Goal: Information Seeking & Learning: Learn about a topic

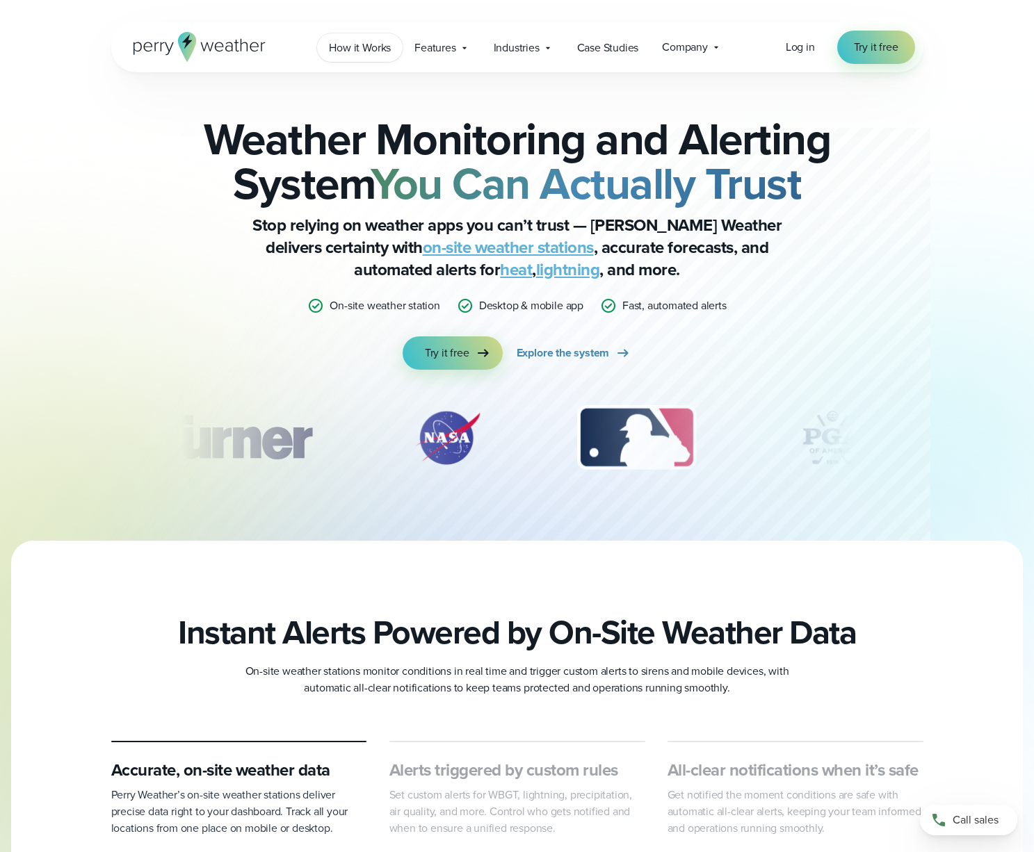
click at [363, 48] on span "How it Works" at bounding box center [360, 48] width 62 height 17
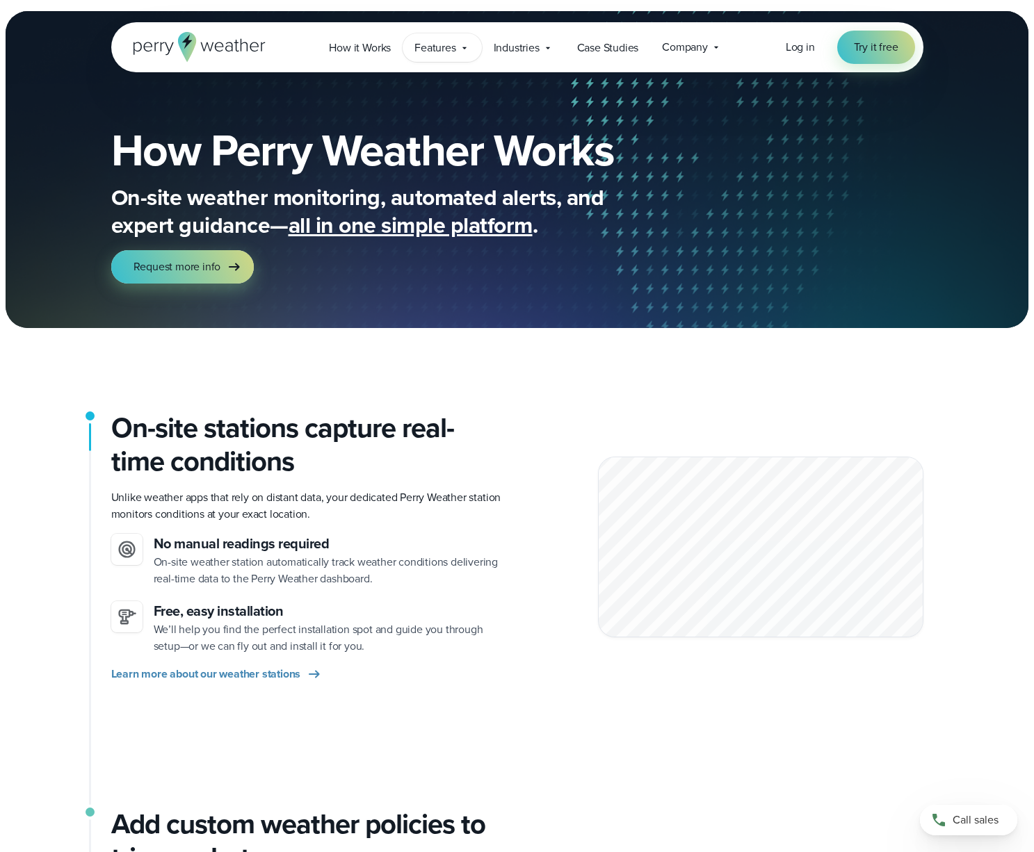
click at [445, 46] on span "Features" at bounding box center [434, 48] width 41 height 17
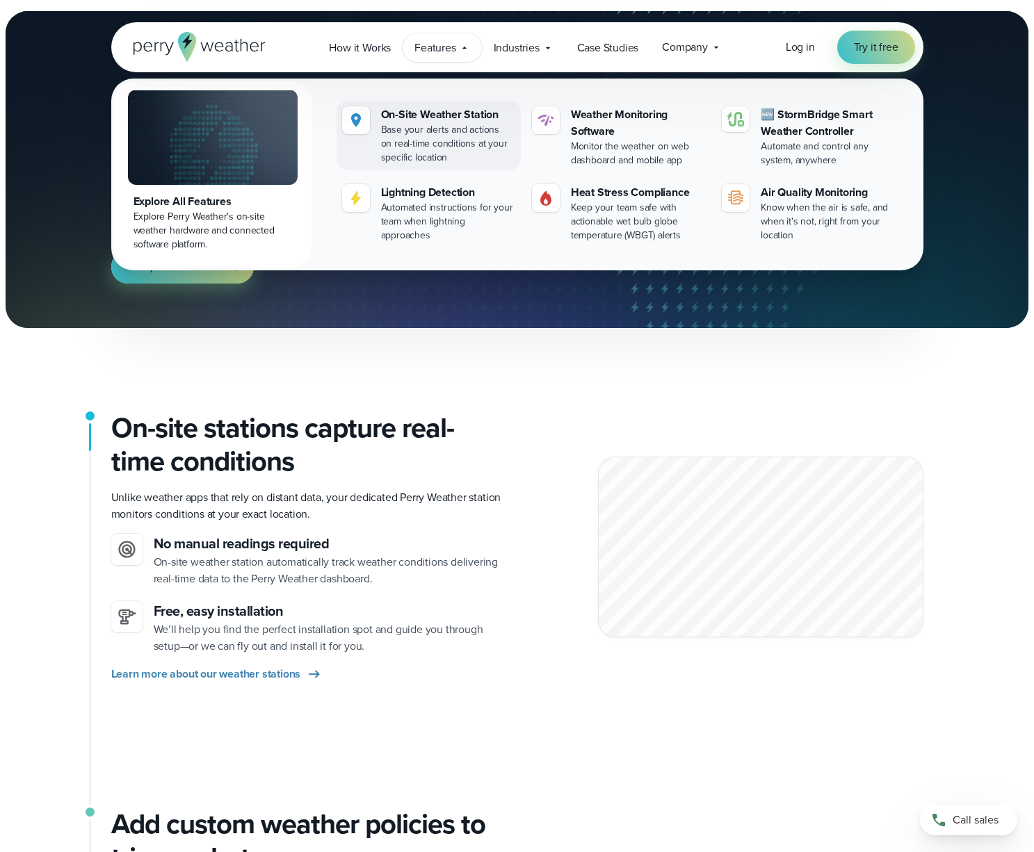
click at [457, 118] on div "On-Site Weather Station" at bounding box center [448, 114] width 134 height 17
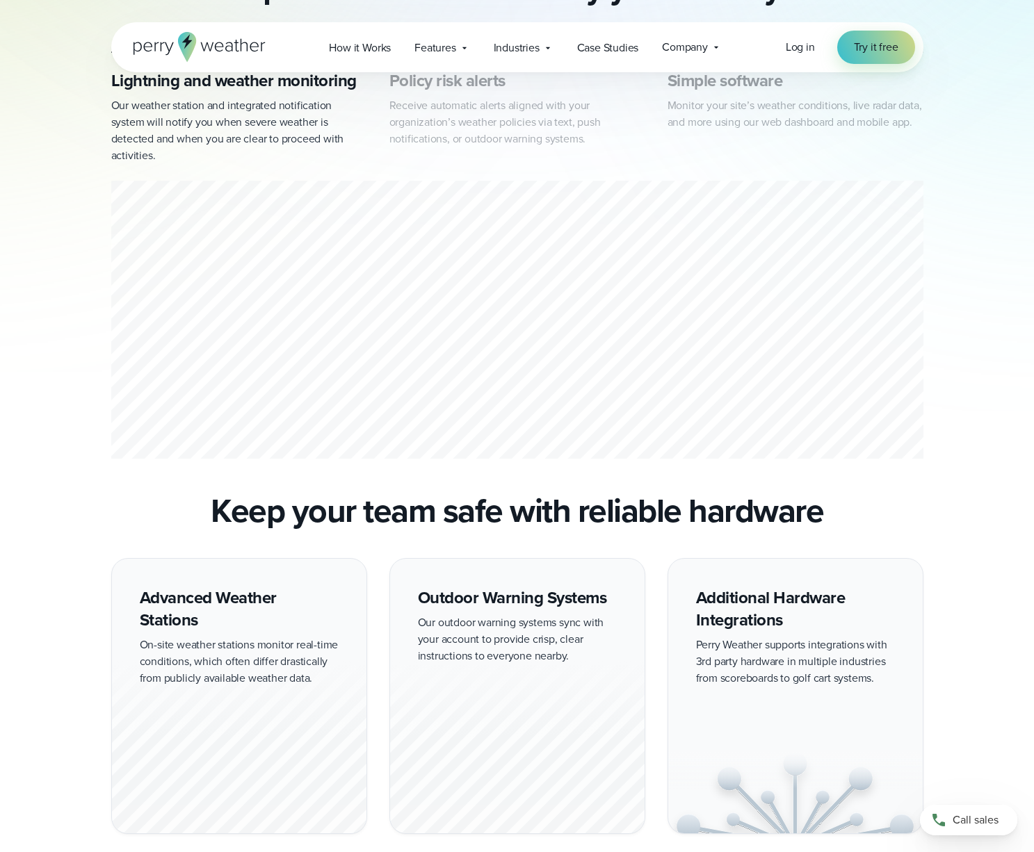
scroll to position [1077, 0]
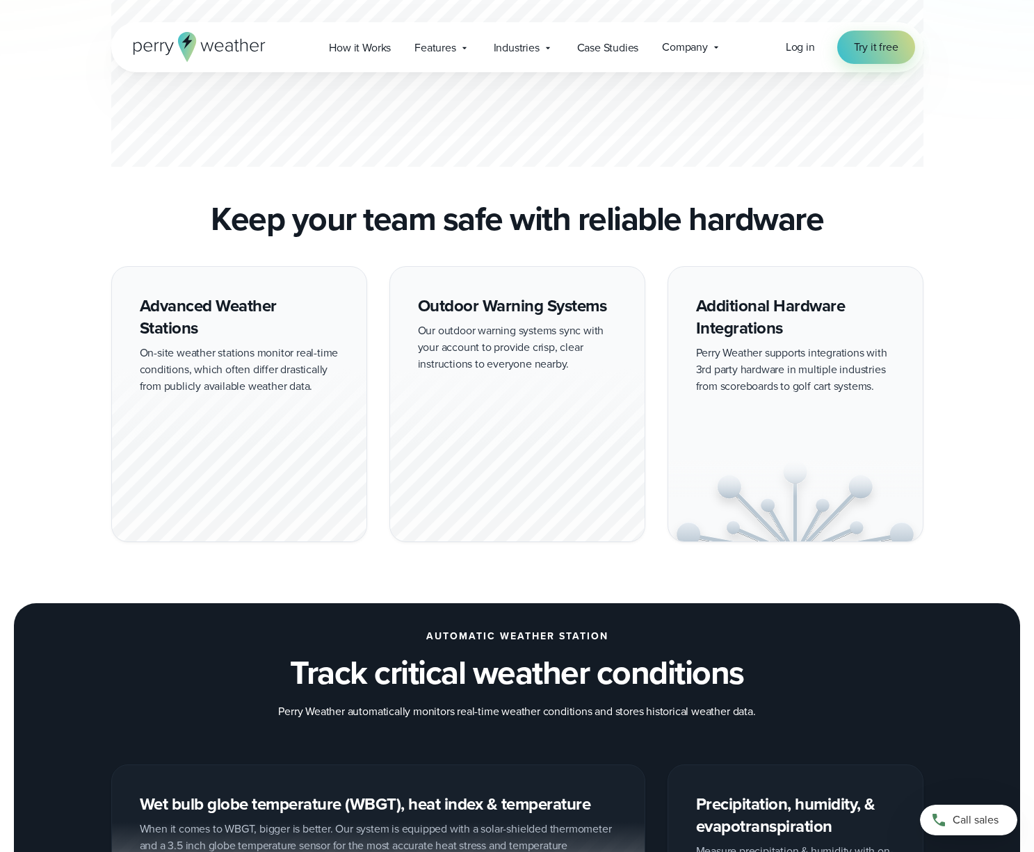
click at [511, 372] on div at bounding box center [517, 455] width 254 height 172
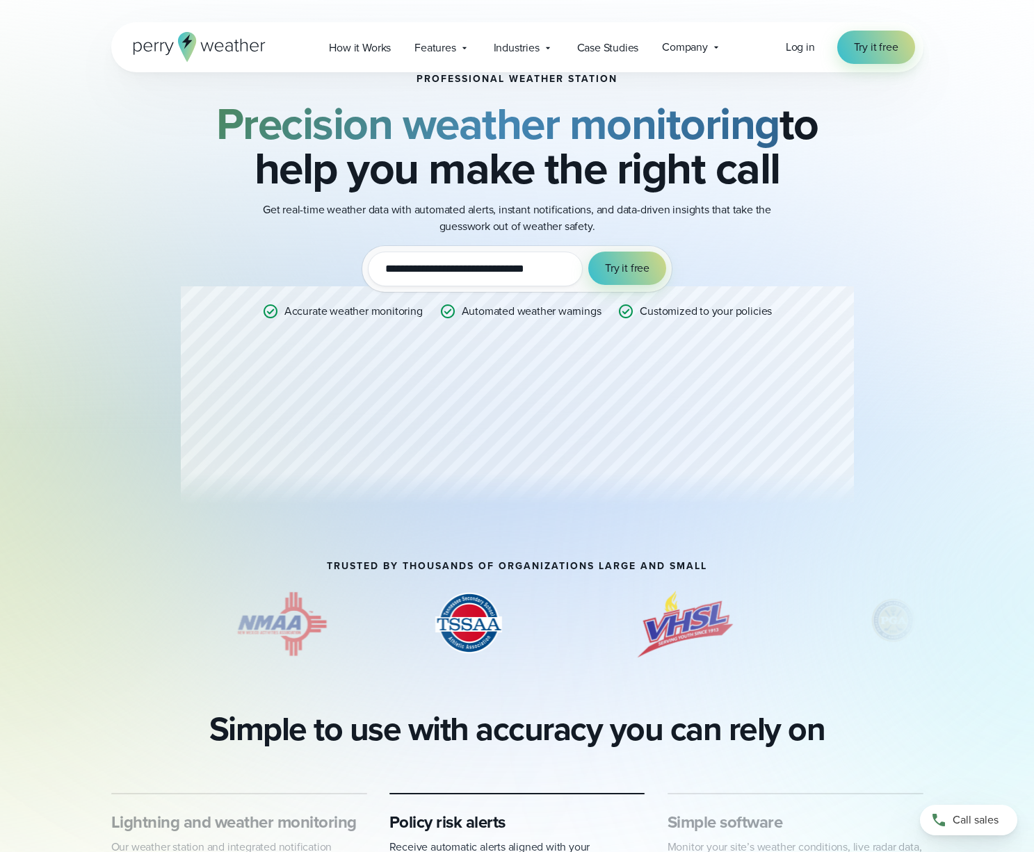
scroll to position [0, 0]
